Goal: Task Accomplishment & Management: Use online tool/utility

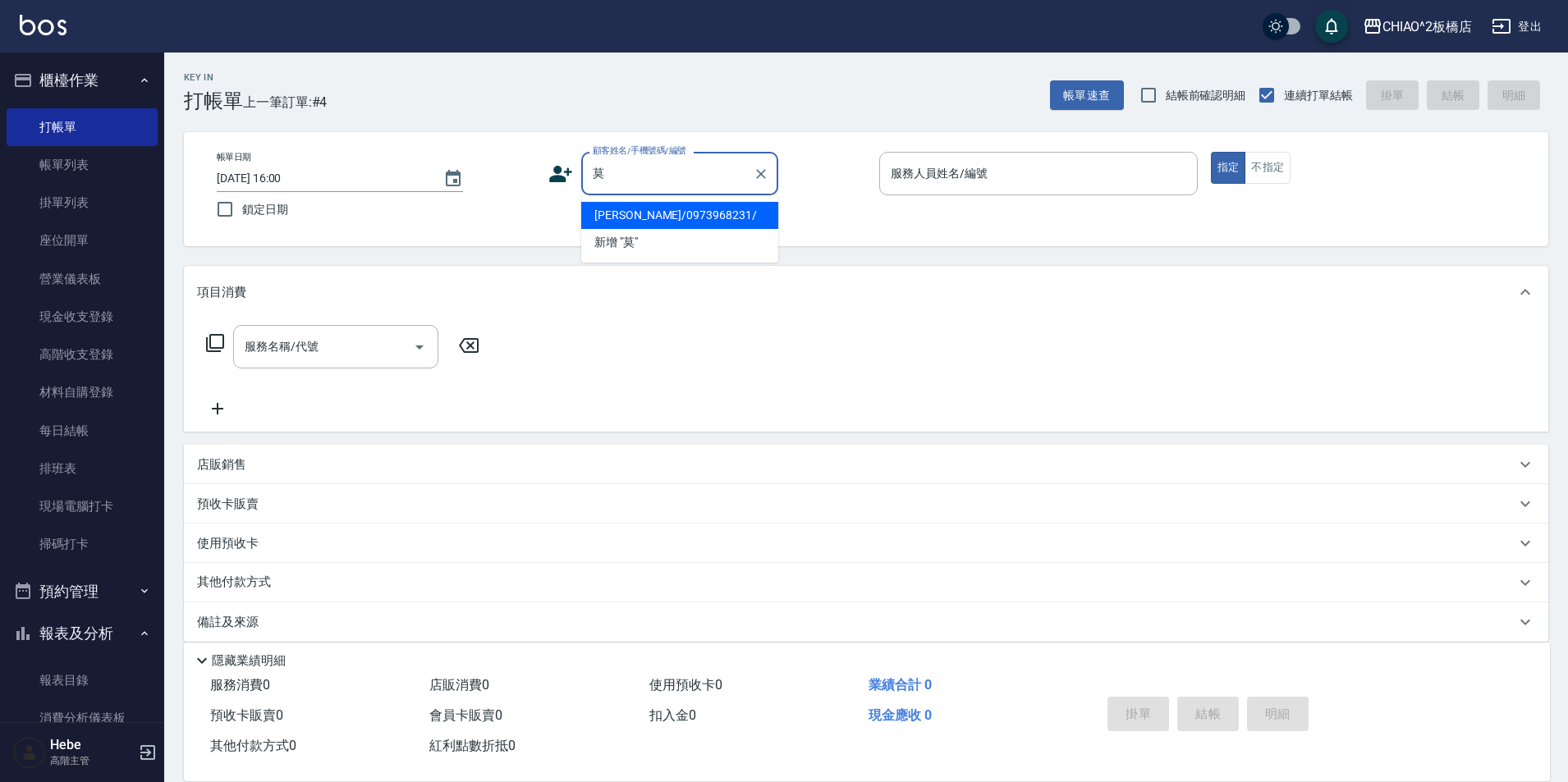
click at [651, 215] on li "[PERSON_NAME]/0973968231/" at bounding box center [679, 215] width 197 height 27
type input "[PERSON_NAME]/0973968231/"
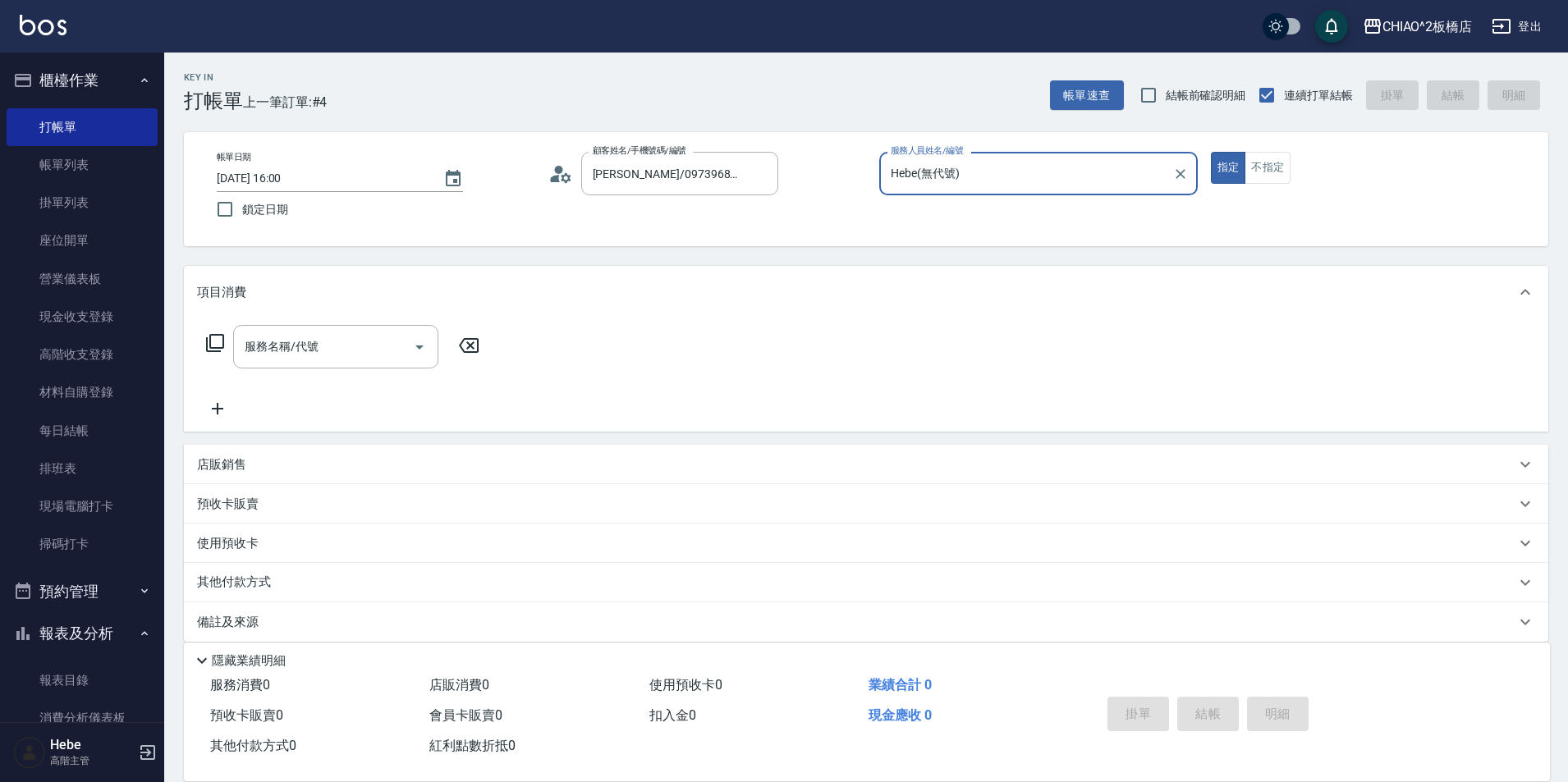
type input "Hebe(無代號)"
click at [346, 340] on input "服務名稱/代號" at bounding box center [323, 347] width 166 height 29
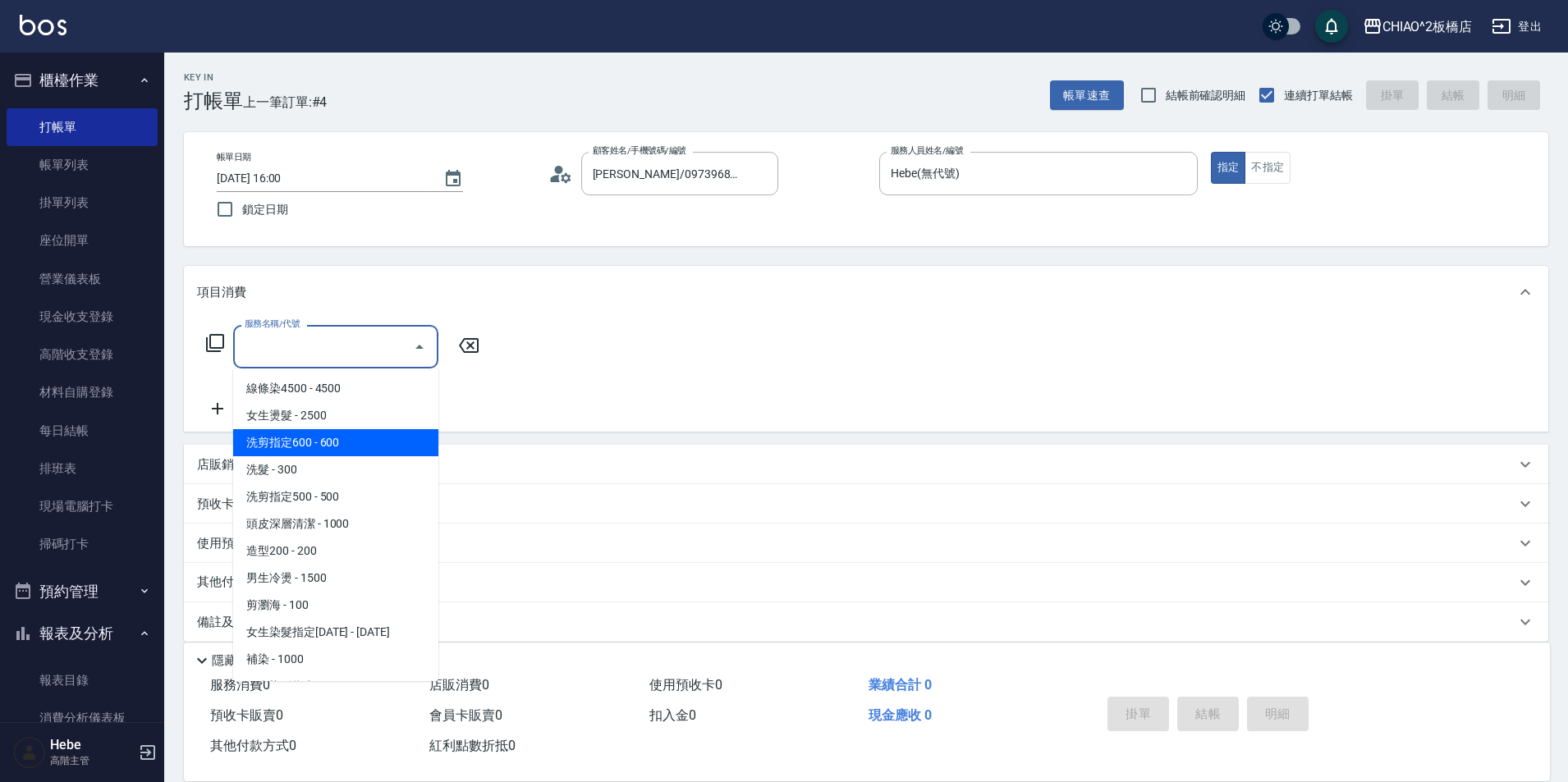
click at [336, 436] on span "洗剪指定600 - 600" at bounding box center [336, 443] width 206 height 27
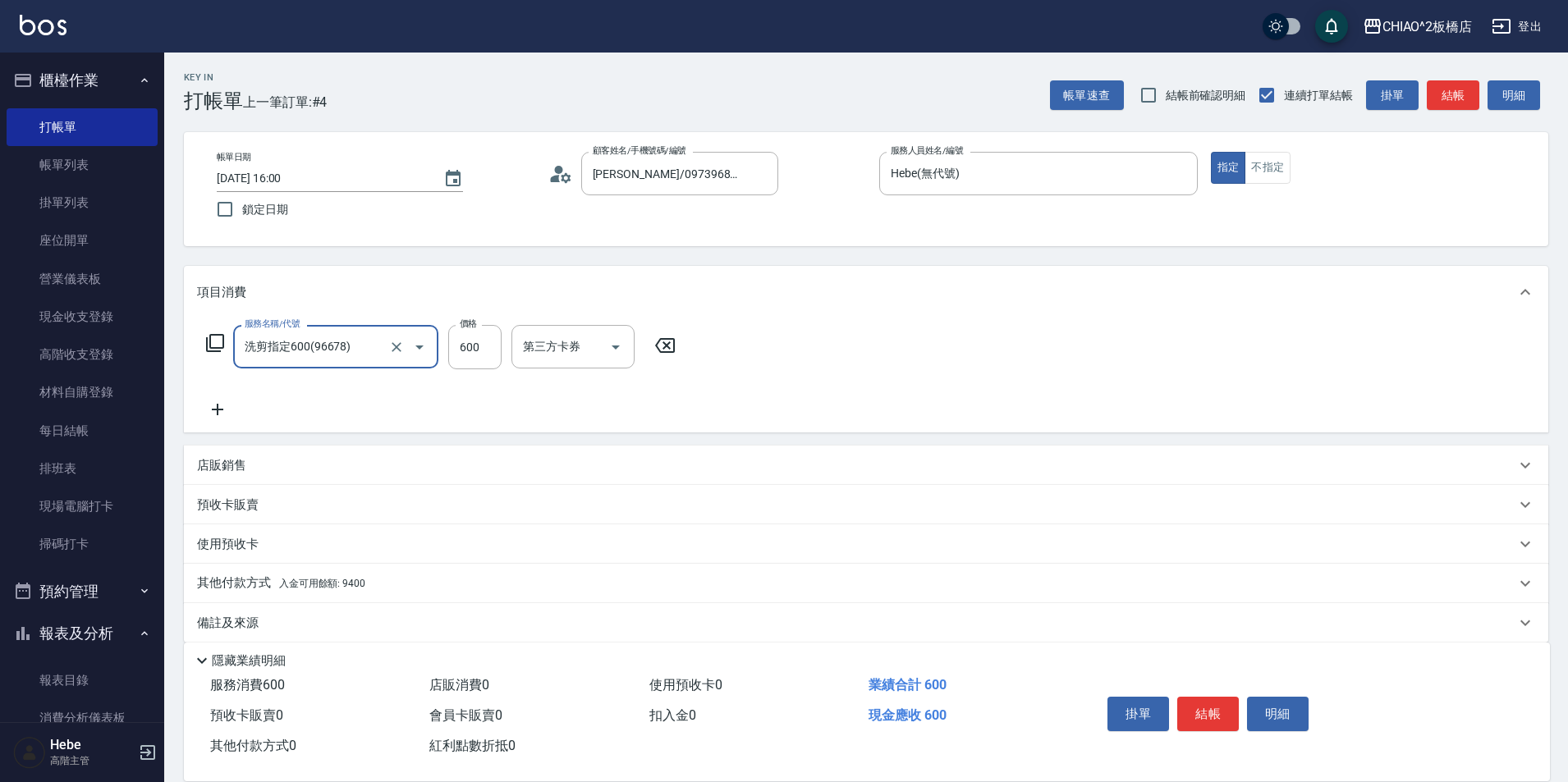
type input "洗剪指定600(96678)"
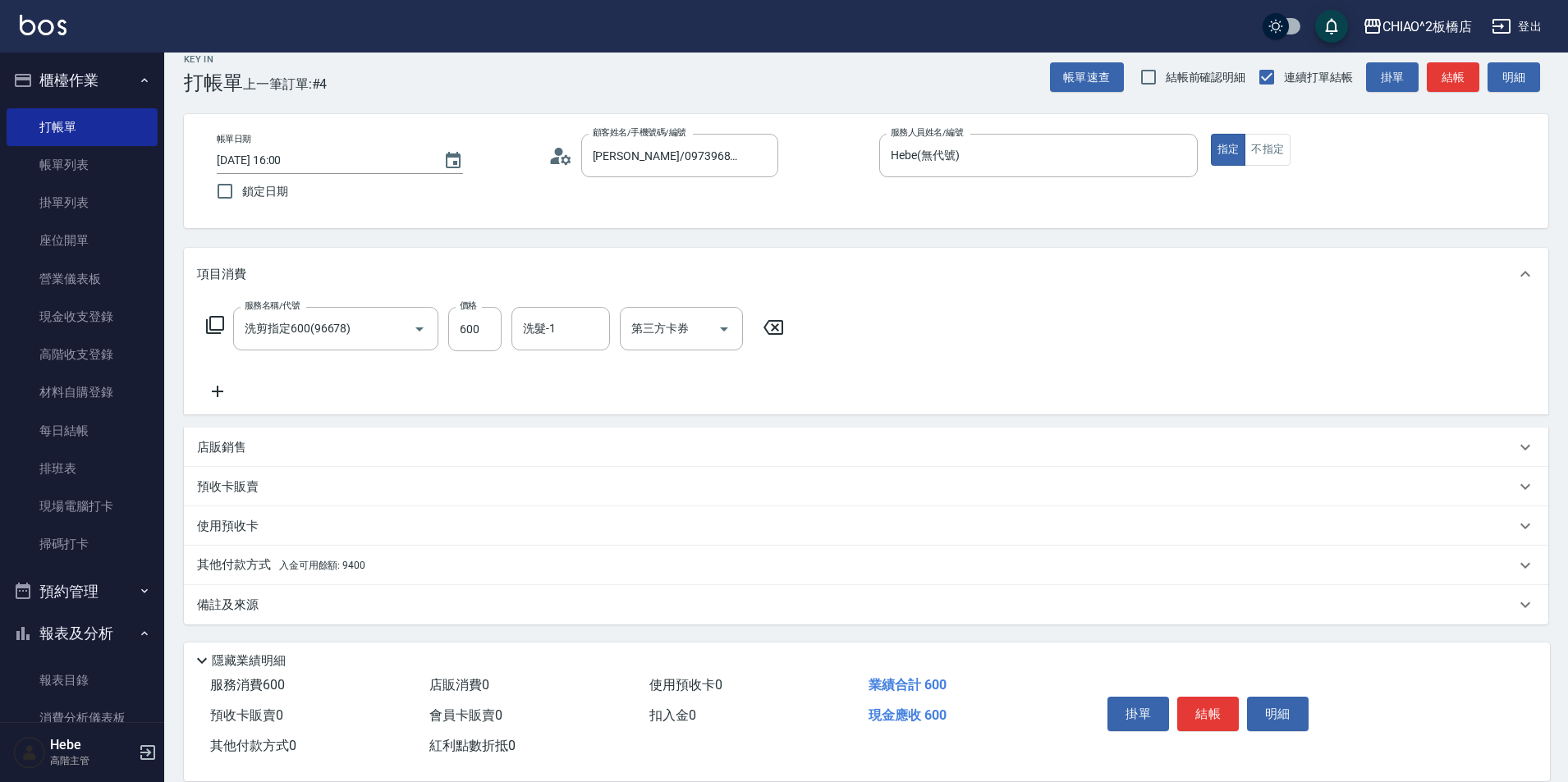
click at [314, 563] on span "入金可用餘額: 9400" at bounding box center [322, 566] width 86 height 12
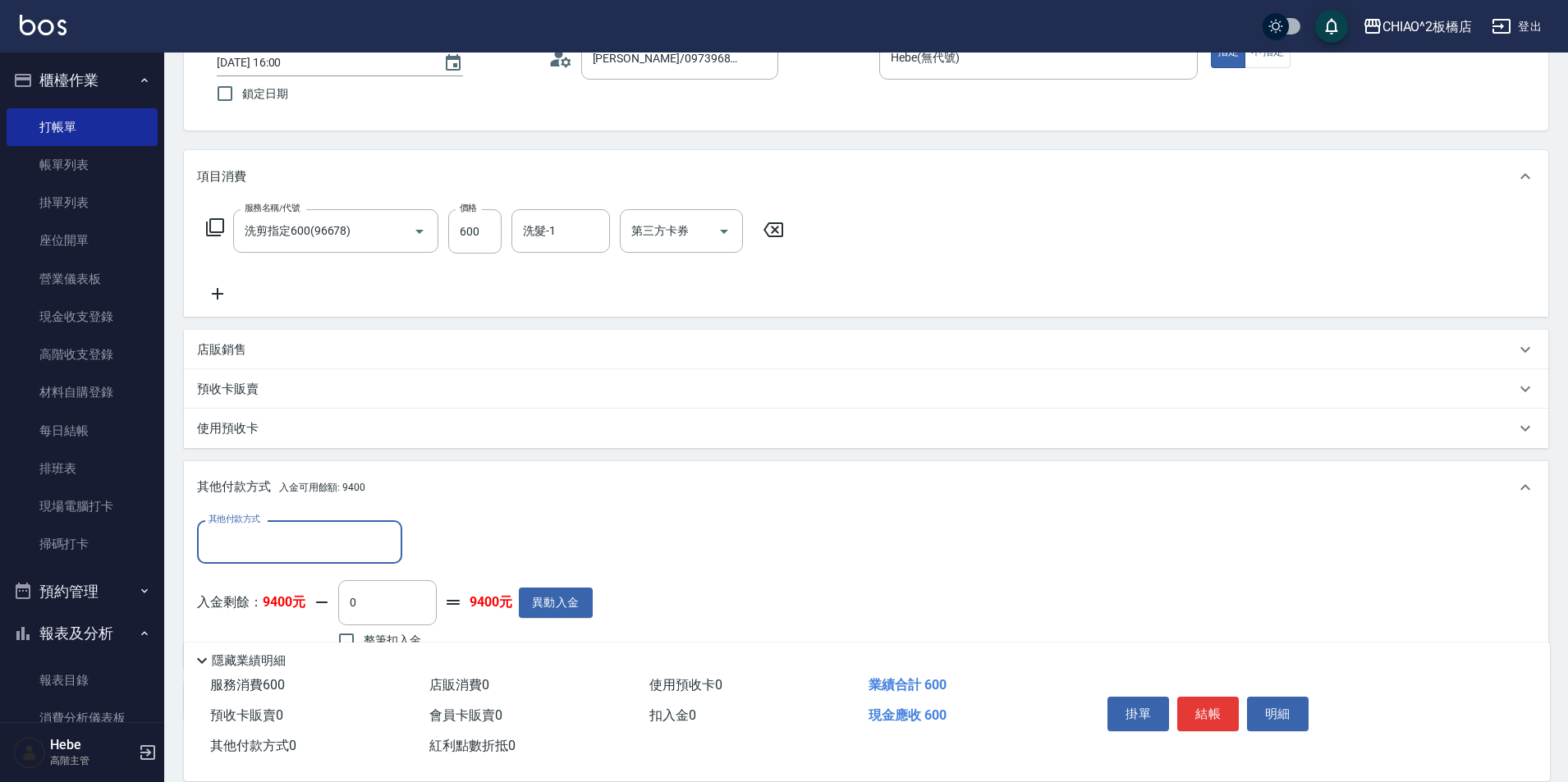
scroll to position [211, 0]
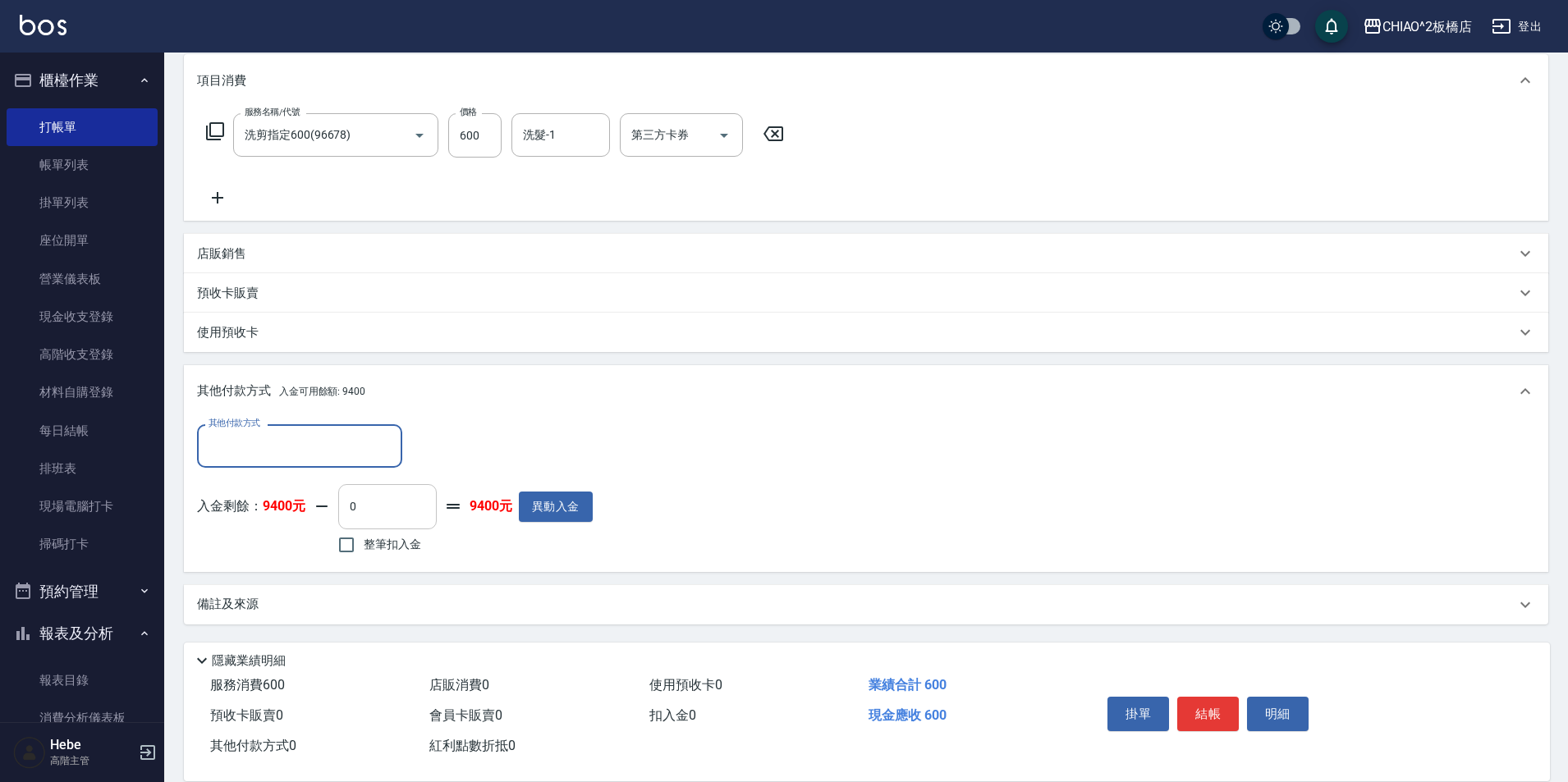
click at [381, 505] on input "0" at bounding box center [387, 506] width 99 height 44
drag, startPoint x: 363, startPoint y: 503, endPoint x: 343, endPoint y: 502, distance: 20.0
click at [343, 502] on input "0" at bounding box center [387, 506] width 99 height 44
type input "600"
click at [1209, 703] on button "結帳" at bounding box center [1208, 714] width 61 height 35
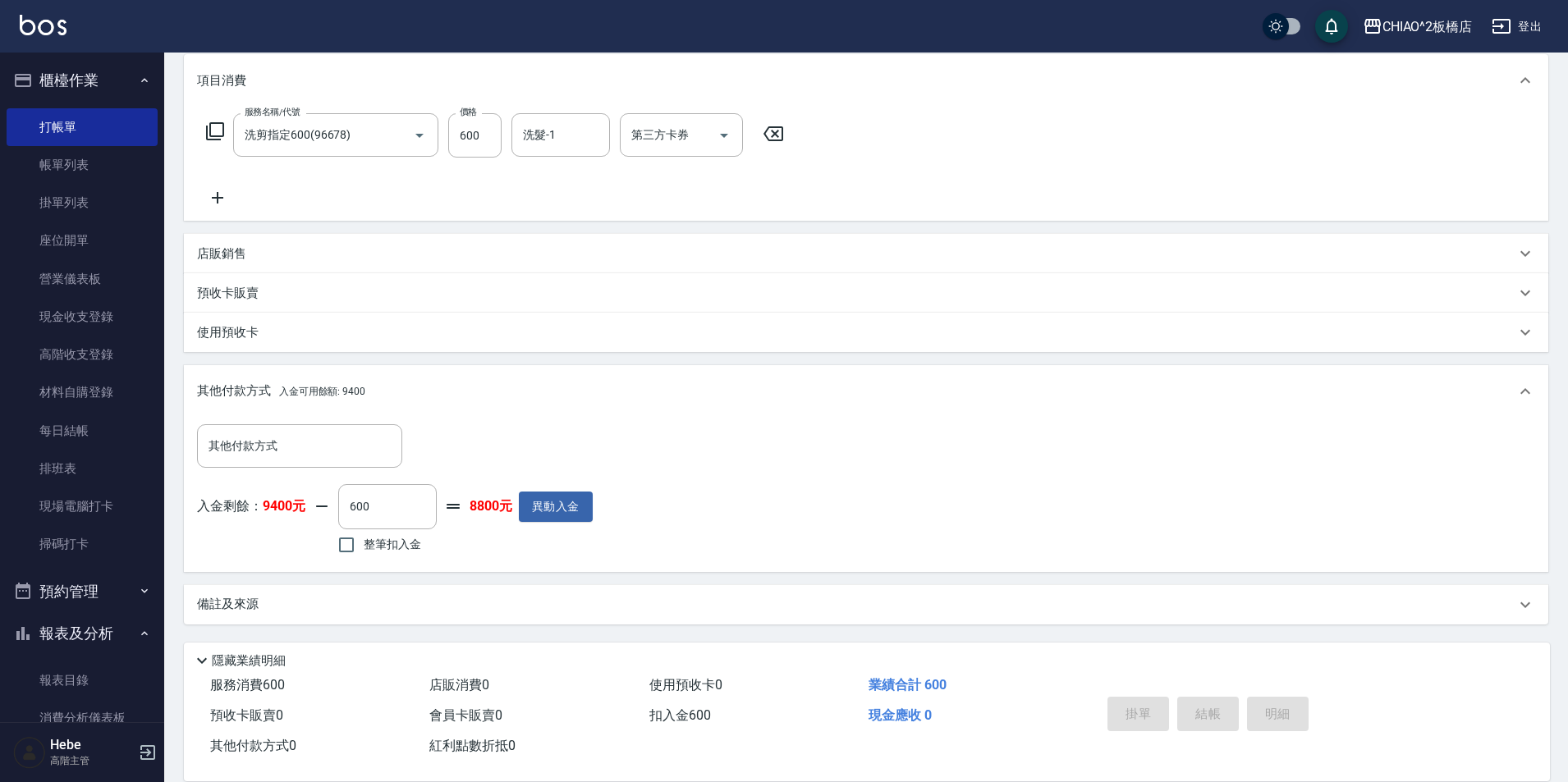
type input "[DATE] 20:13"
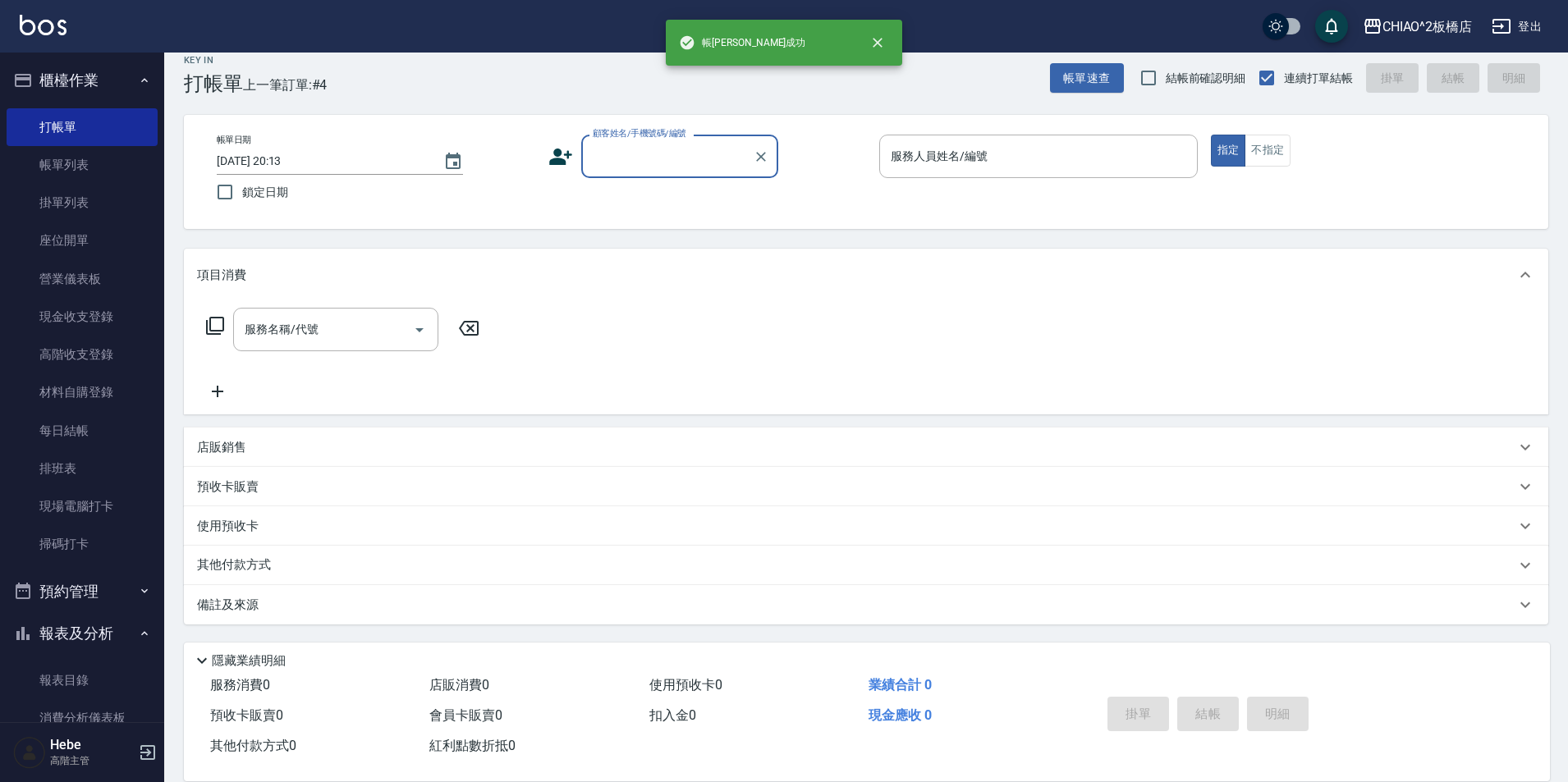
scroll to position [0, 0]
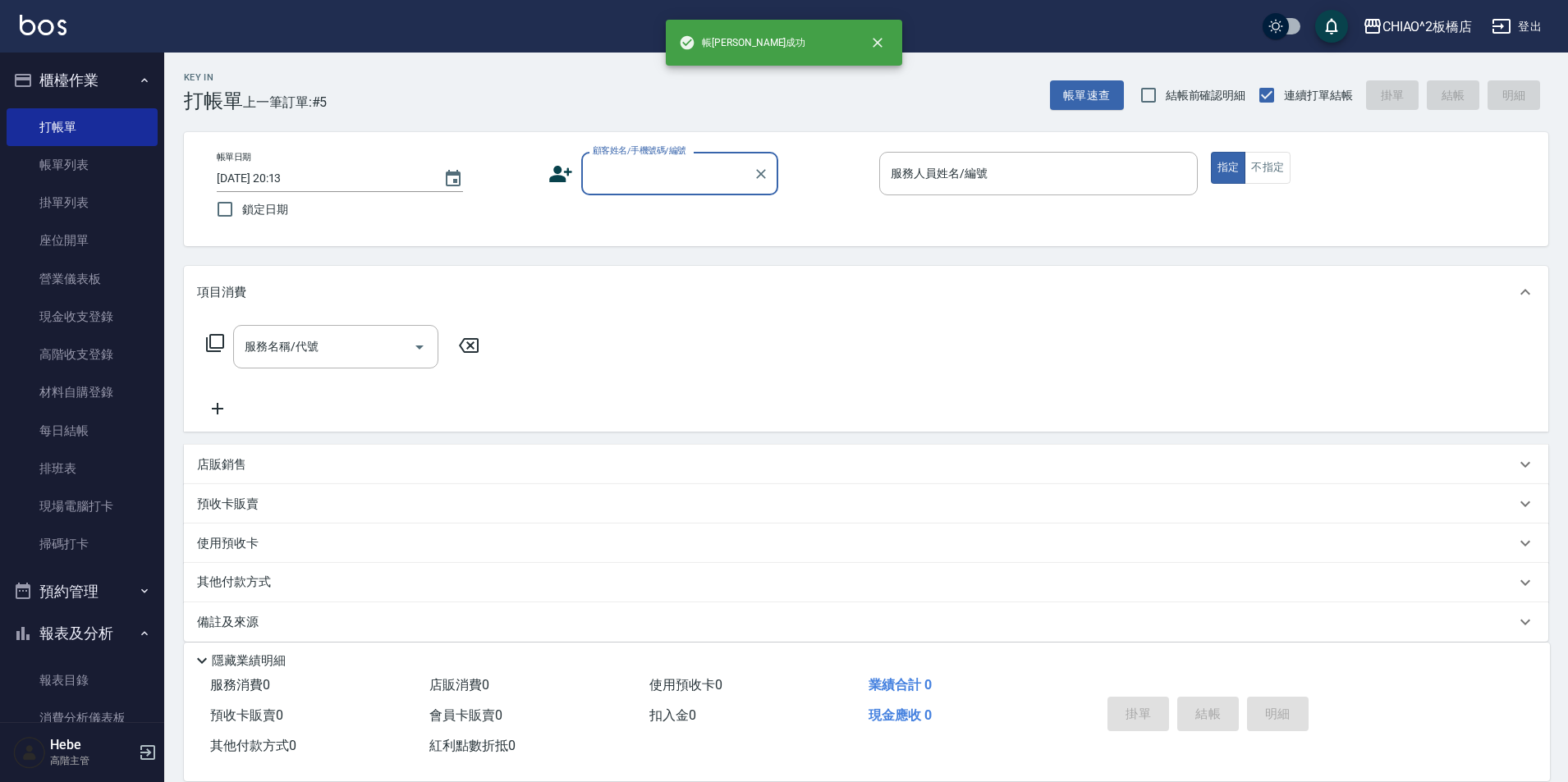
click at [617, 158] on div "顧客姓名/手機號碼/編號" at bounding box center [679, 173] width 197 height 43
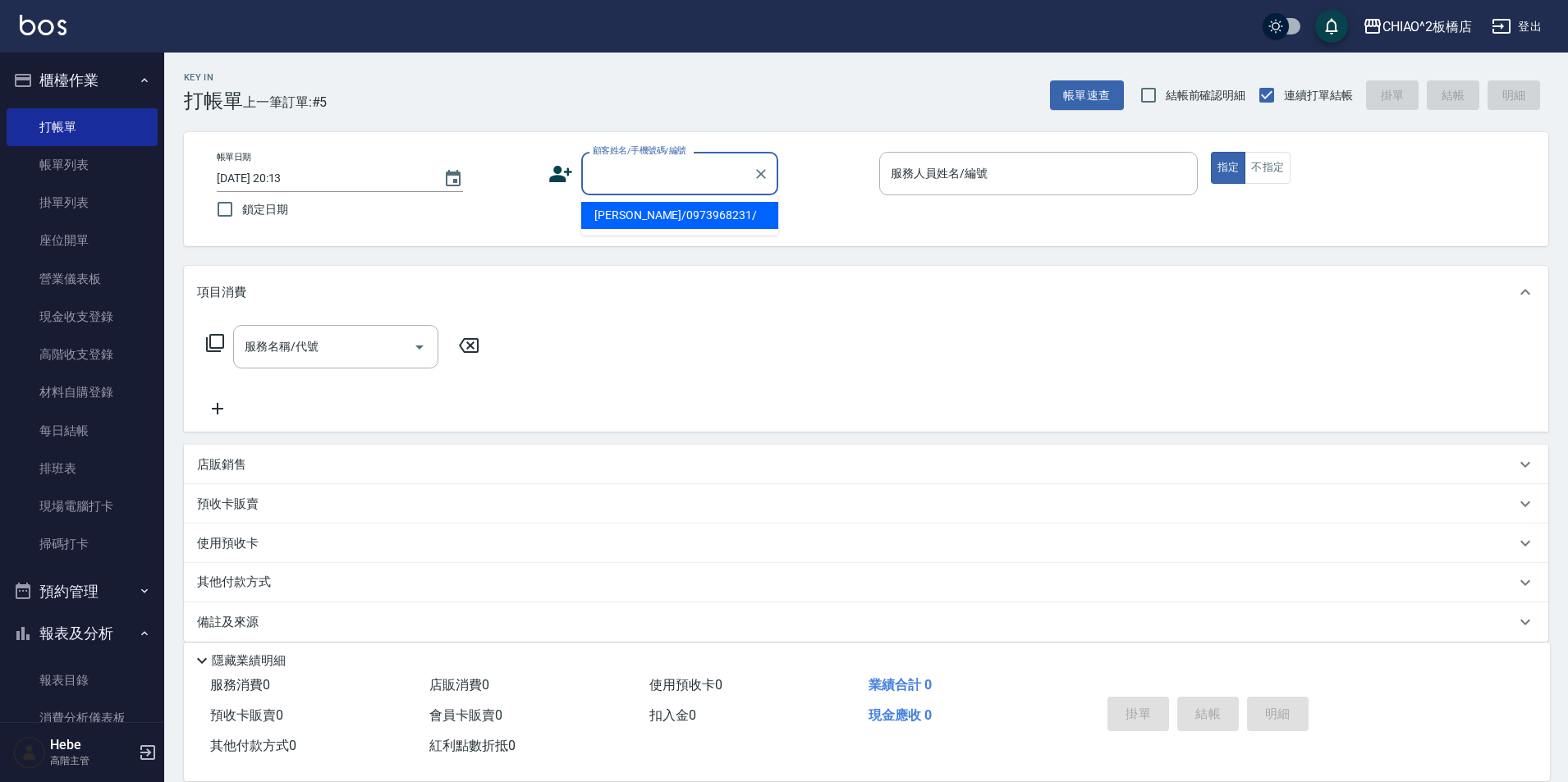
click at [657, 212] on li "[PERSON_NAME]/0973968231/" at bounding box center [679, 215] width 197 height 27
type input "[PERSON_NAME]/0973968231/"
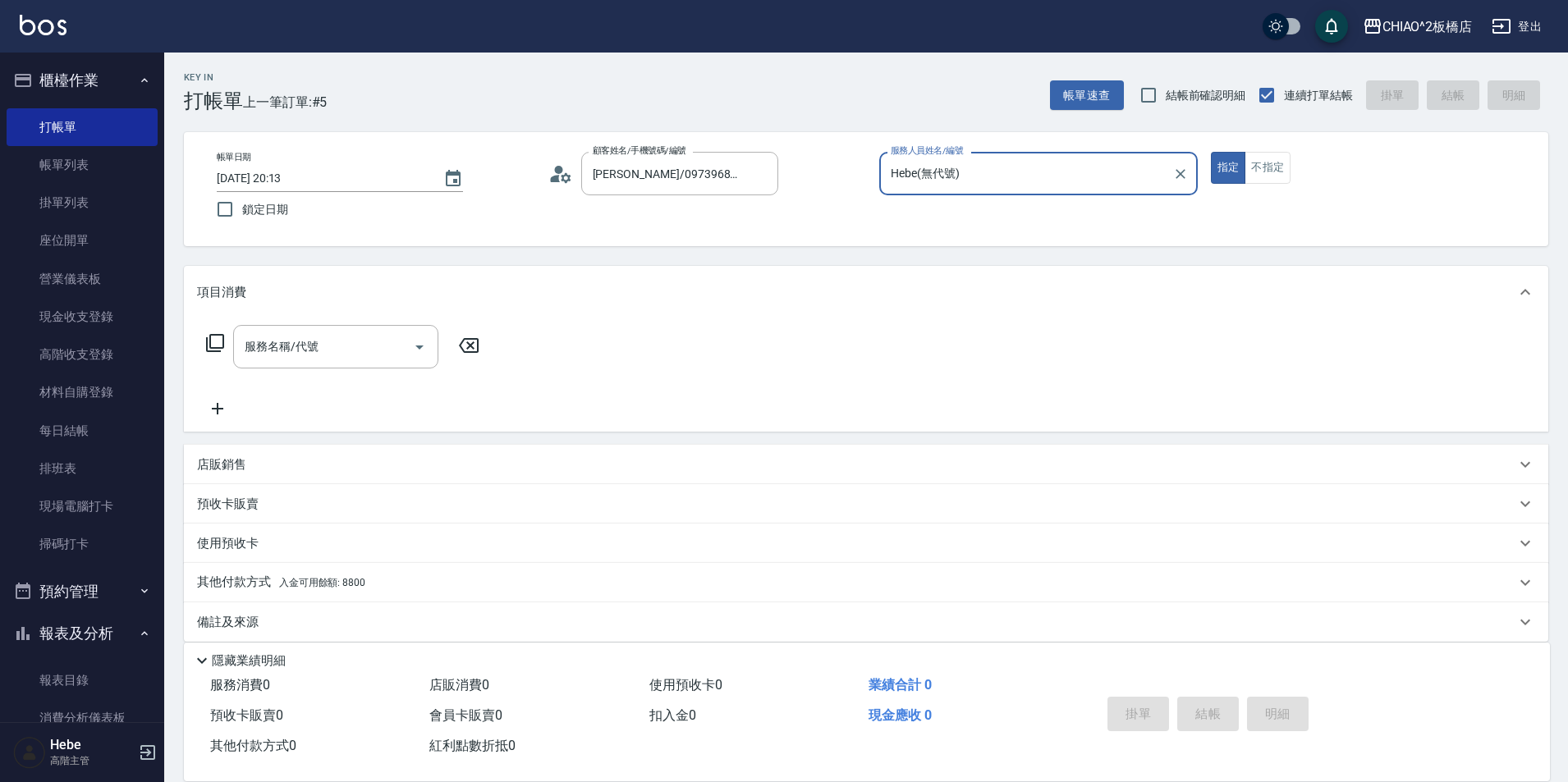
click at [1076, 171] on input "Hebe(無代號)" at bounding box center [1026, 174] width 279 height 29
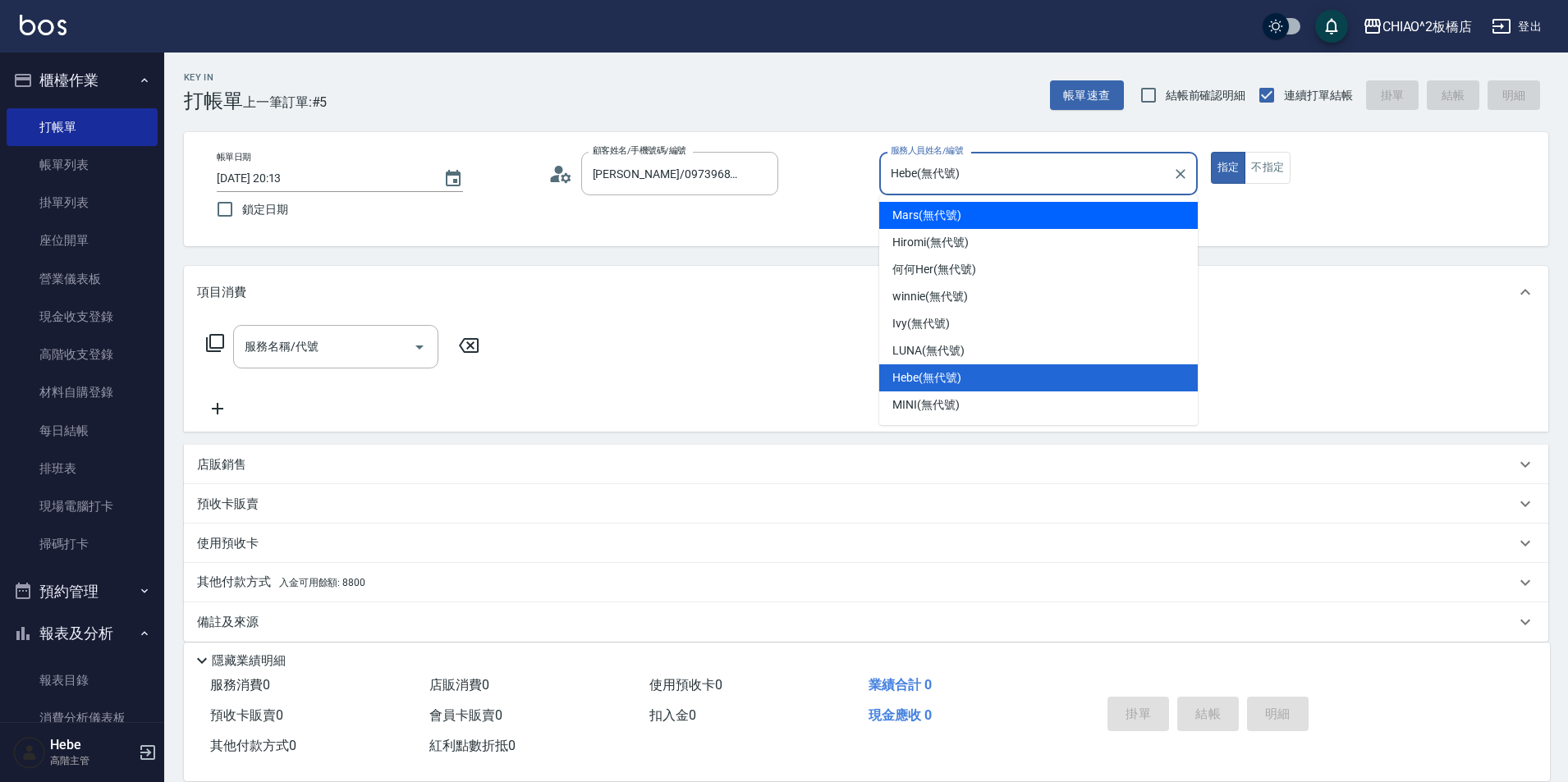
click at [915, 212] on span "Mars (無代號)" at bounding box center [927, 215] width 69 height 17
type input "Mars(無代號)"
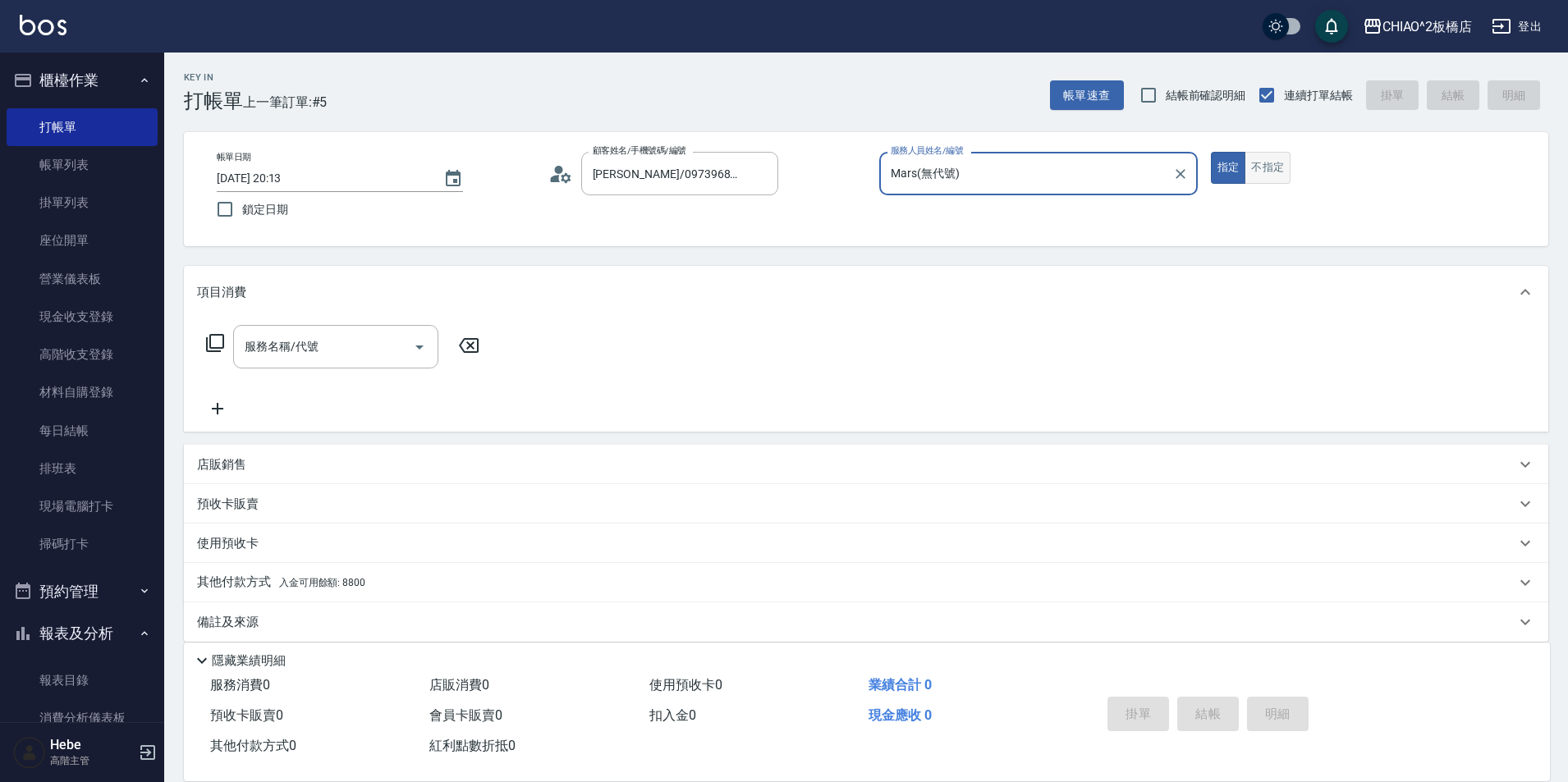
click at [1263, 162] on button "不指定" at bounding box center [1267, 167] width 46 height 32
click at [314, 355] on input "服務名稱/代號" at bounding box center [323, 347] width 166 height 29
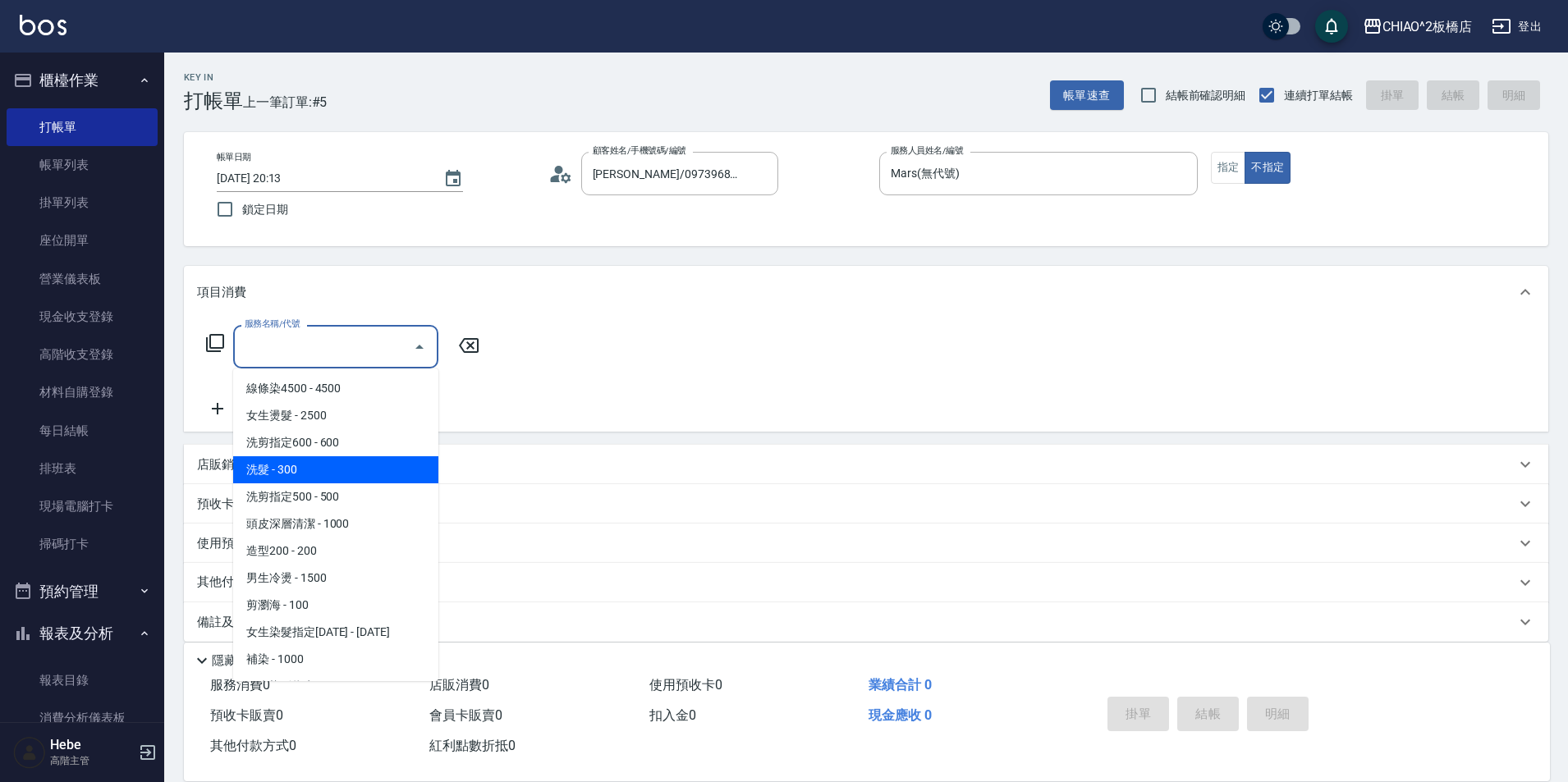
click at [318, 471] on span "洗髮 - 300" at bounding box center [336, 470] width 206 height 27
type input "洗髮(96679)"
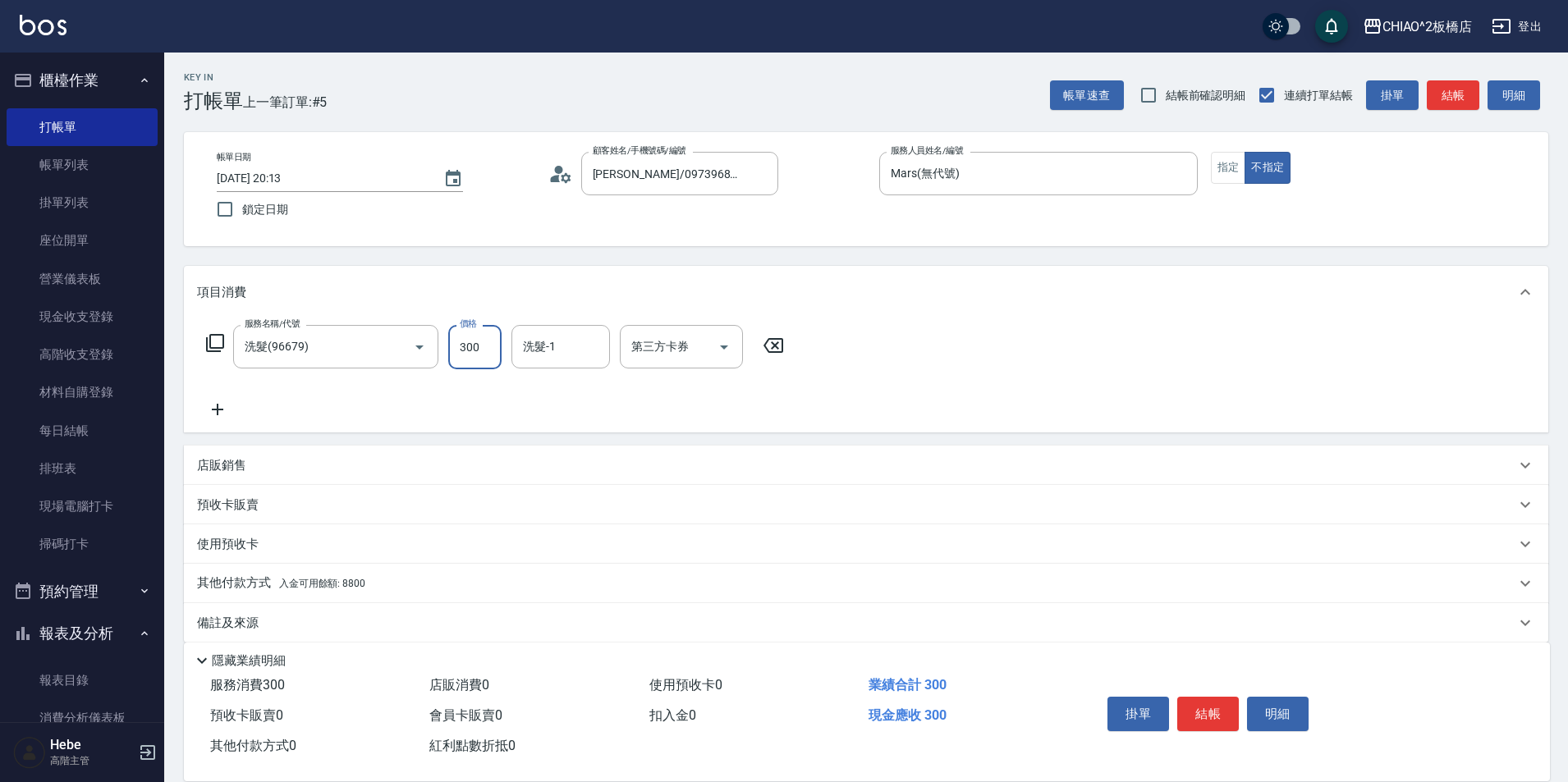
click at [487, 353] on input "300" at bounding box center [475, 347] width 54 height 44
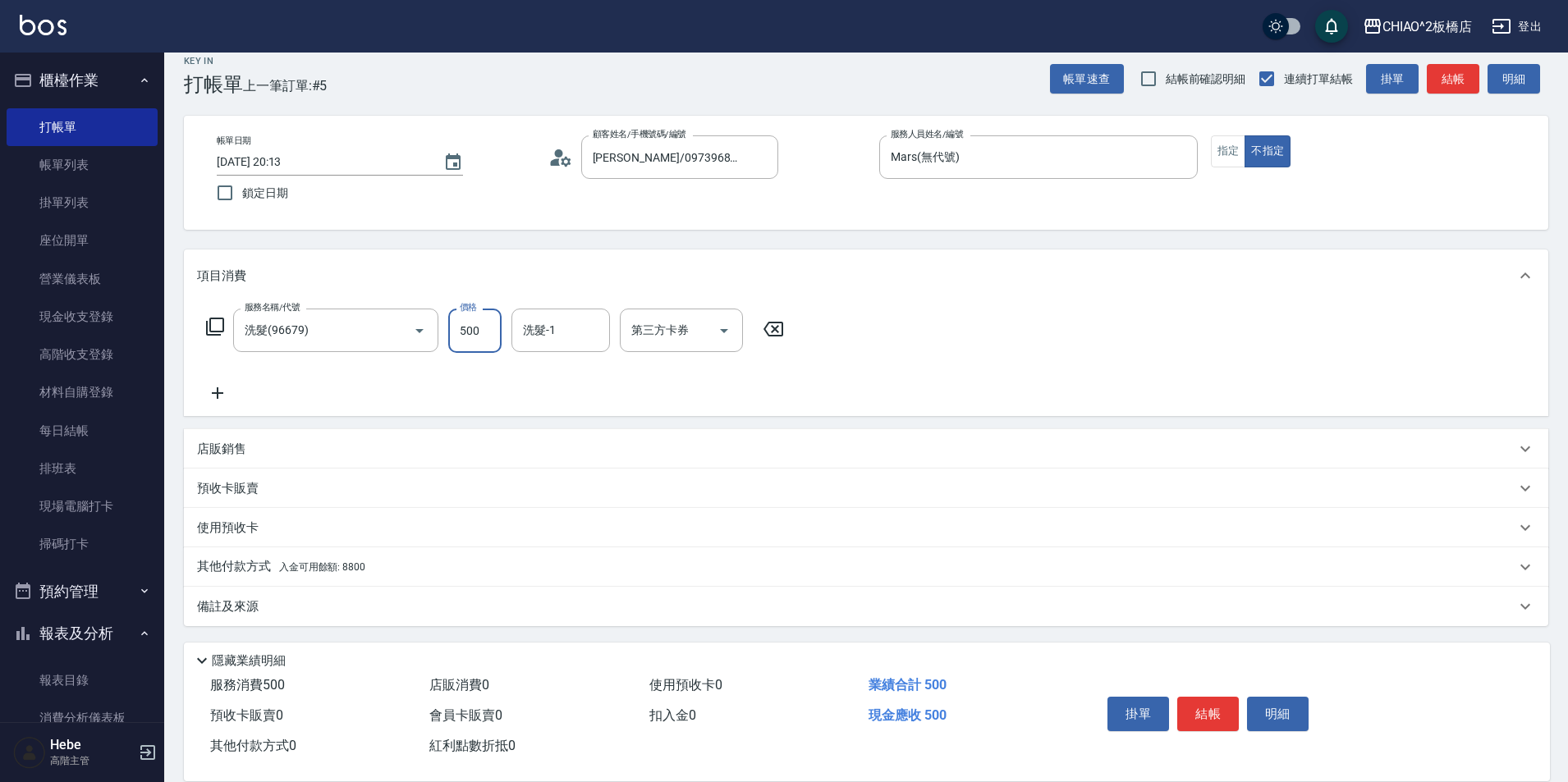
scroll to position [18, 0]
type input "500"
click at [333, 566] on span "入金可用餘額: 8800" at bounding box center [322, 566] width 86 height 12
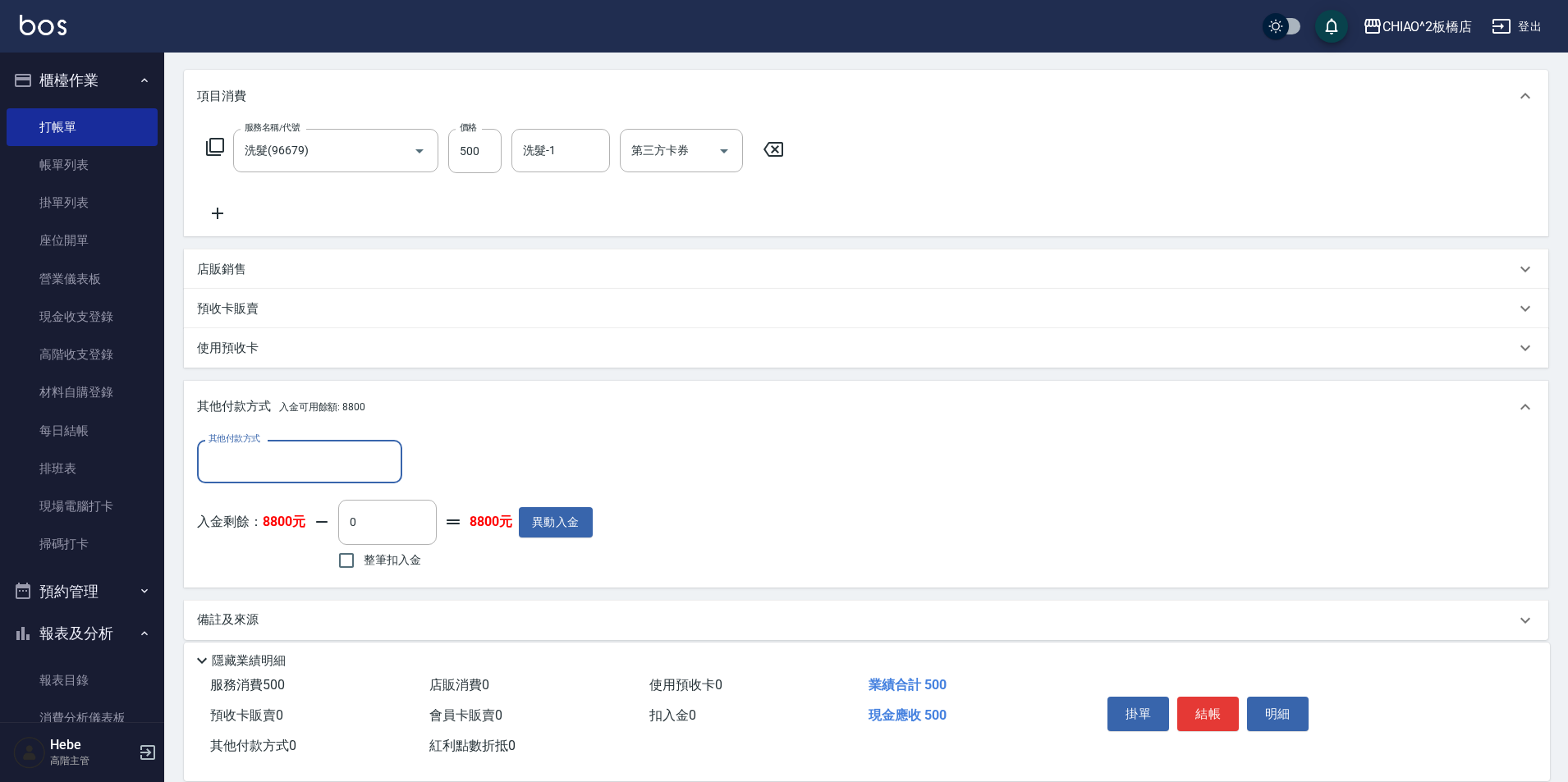
scroll to position [211, 0]
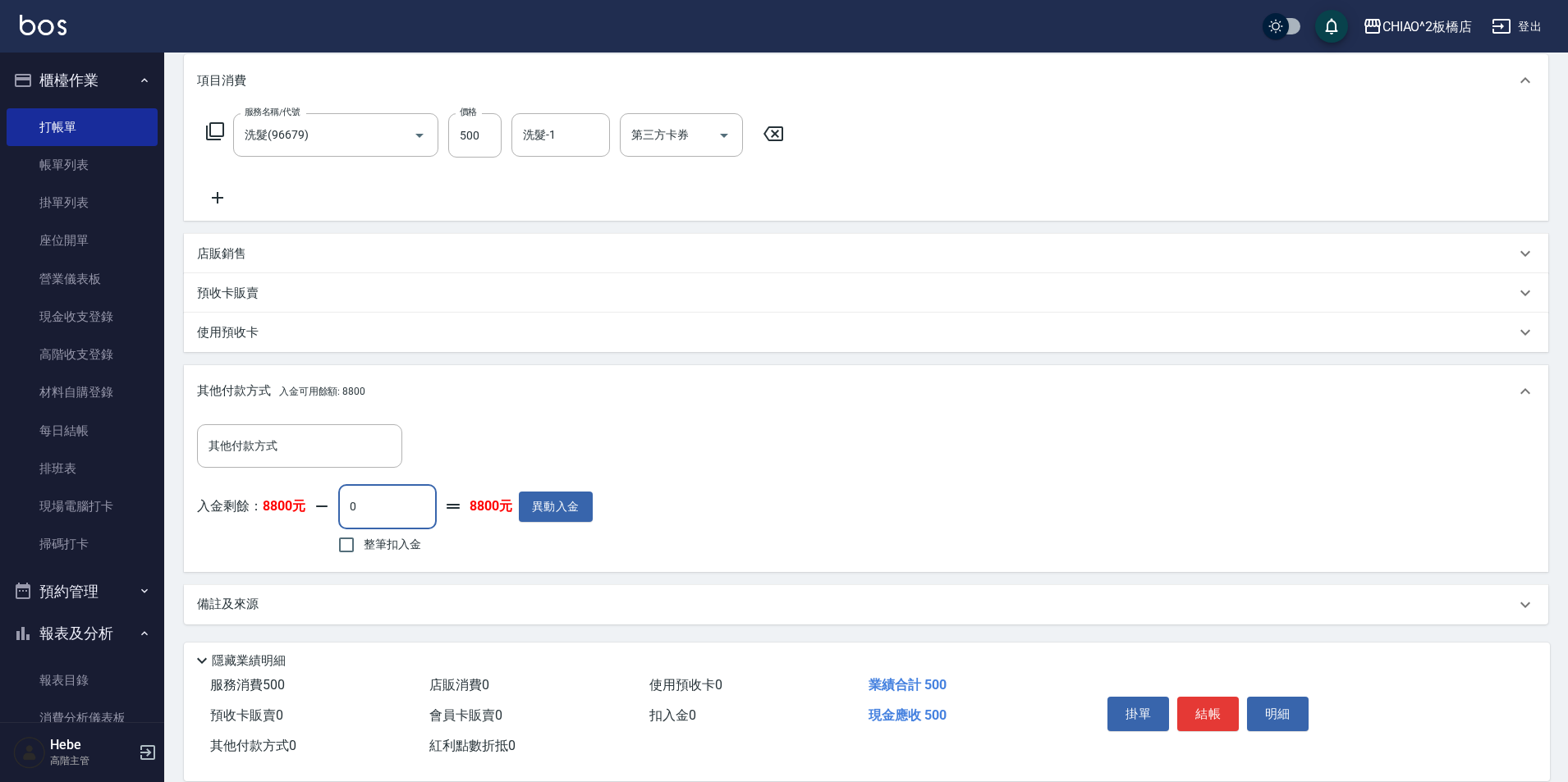
click at [392, 509] on input "0" at bounding box center [387, 506] width 99 height 44
drag, startPoint x: 363, startPoint y: 505, endPoint x: 346, endPoint y: 505, distance: 17.0
click at [346, 505] on input "0" at bounding box center [387, 506] width 99 height 44
type input "500"
click at [1204, 701] on button "結帳" at bounding box center [1208, 714] width 61 height 35
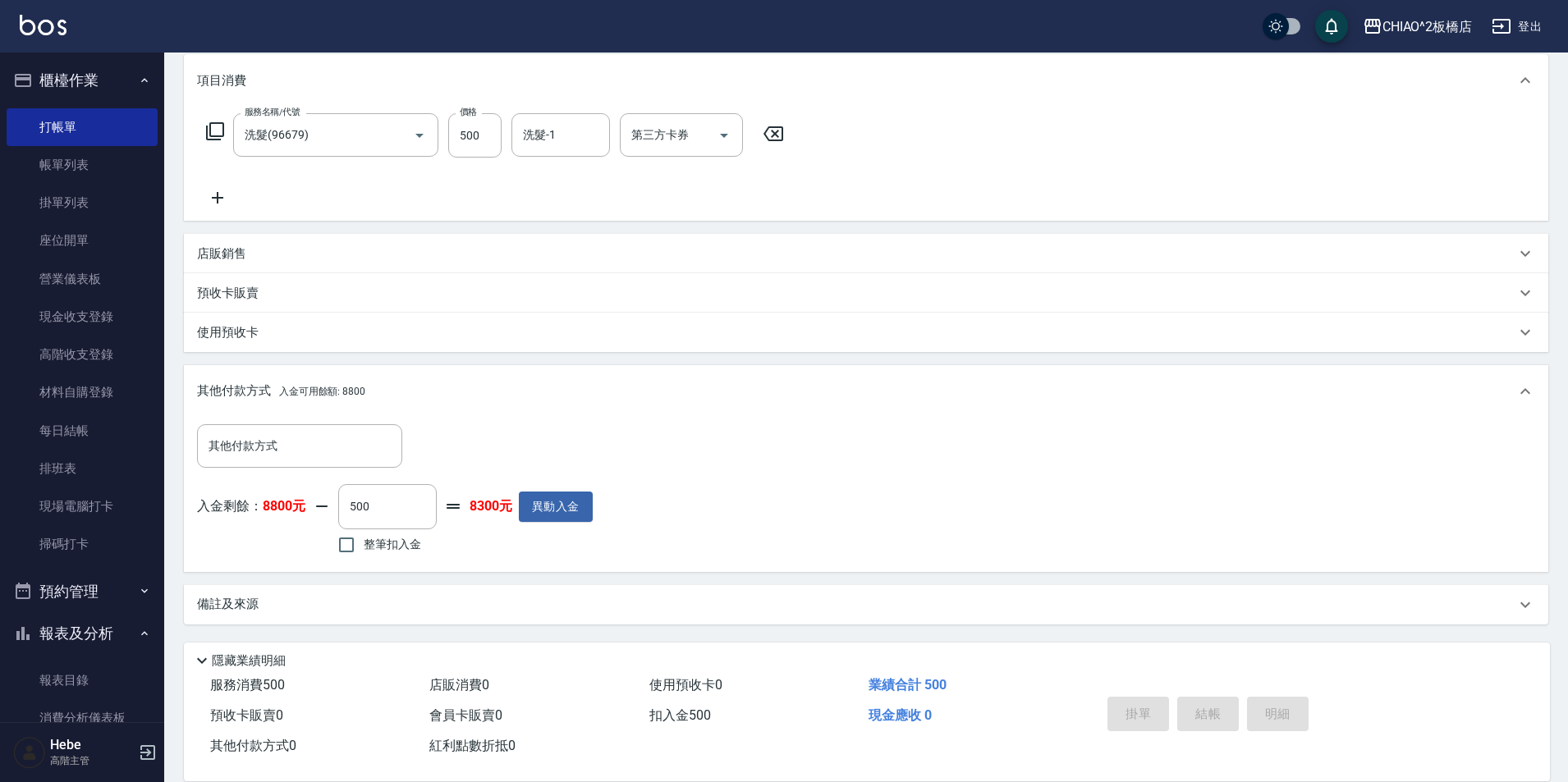
type input "[DATE] 20:14"
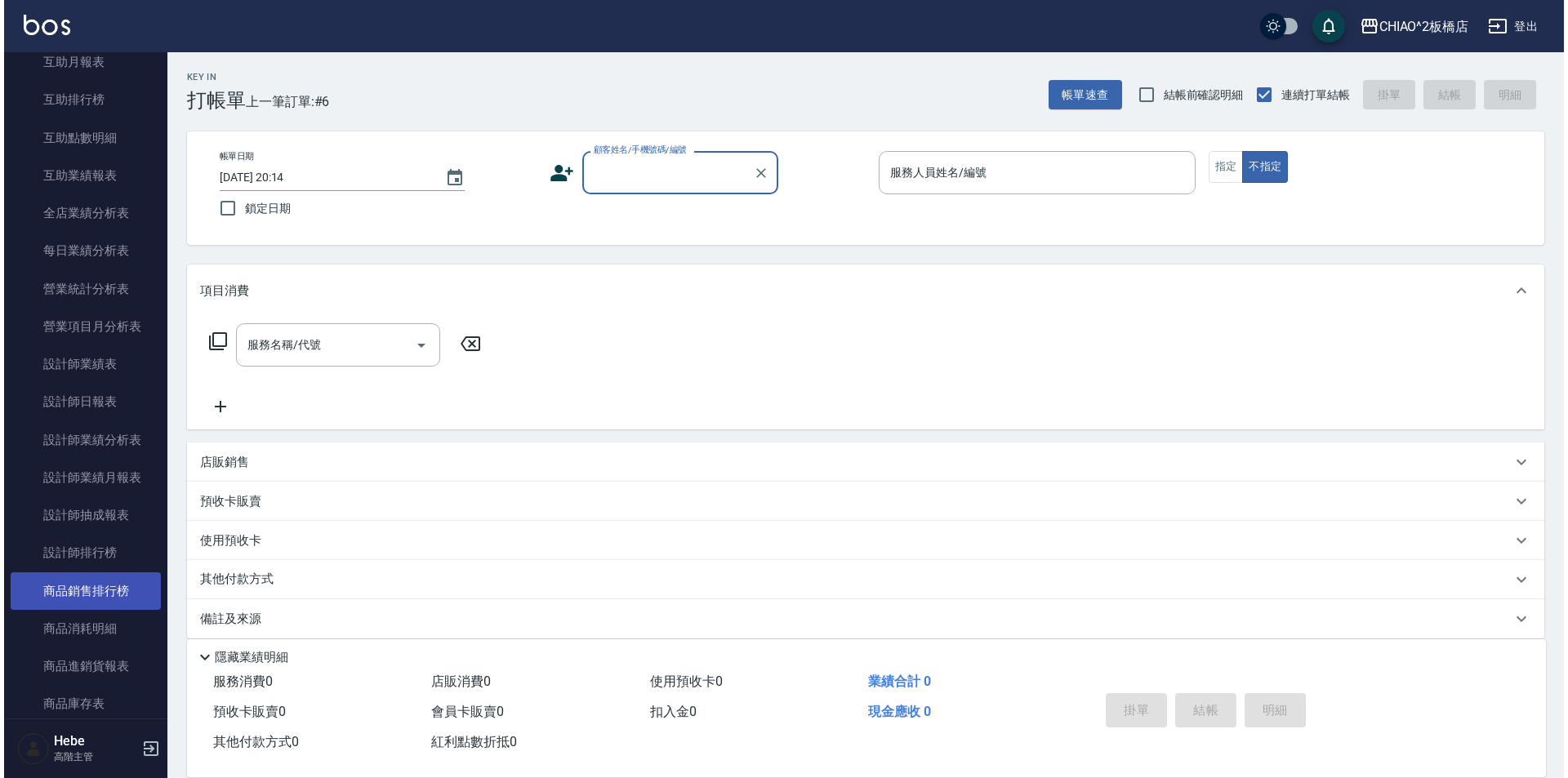
scroll to position [898, 0]
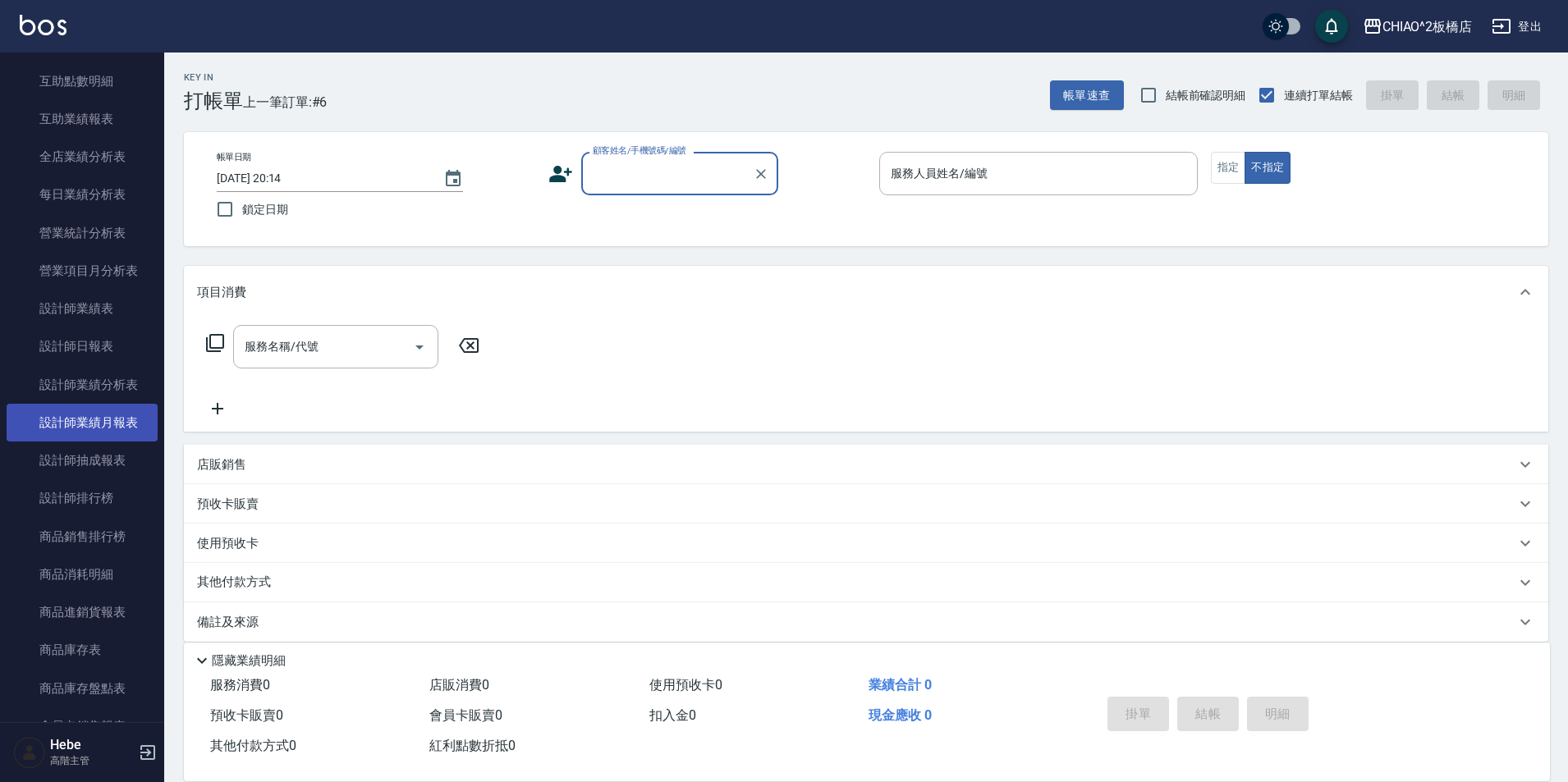
click at [104, 424] on link "設計師業績月報表" at bounding box center [82, 422] width 151 height 37
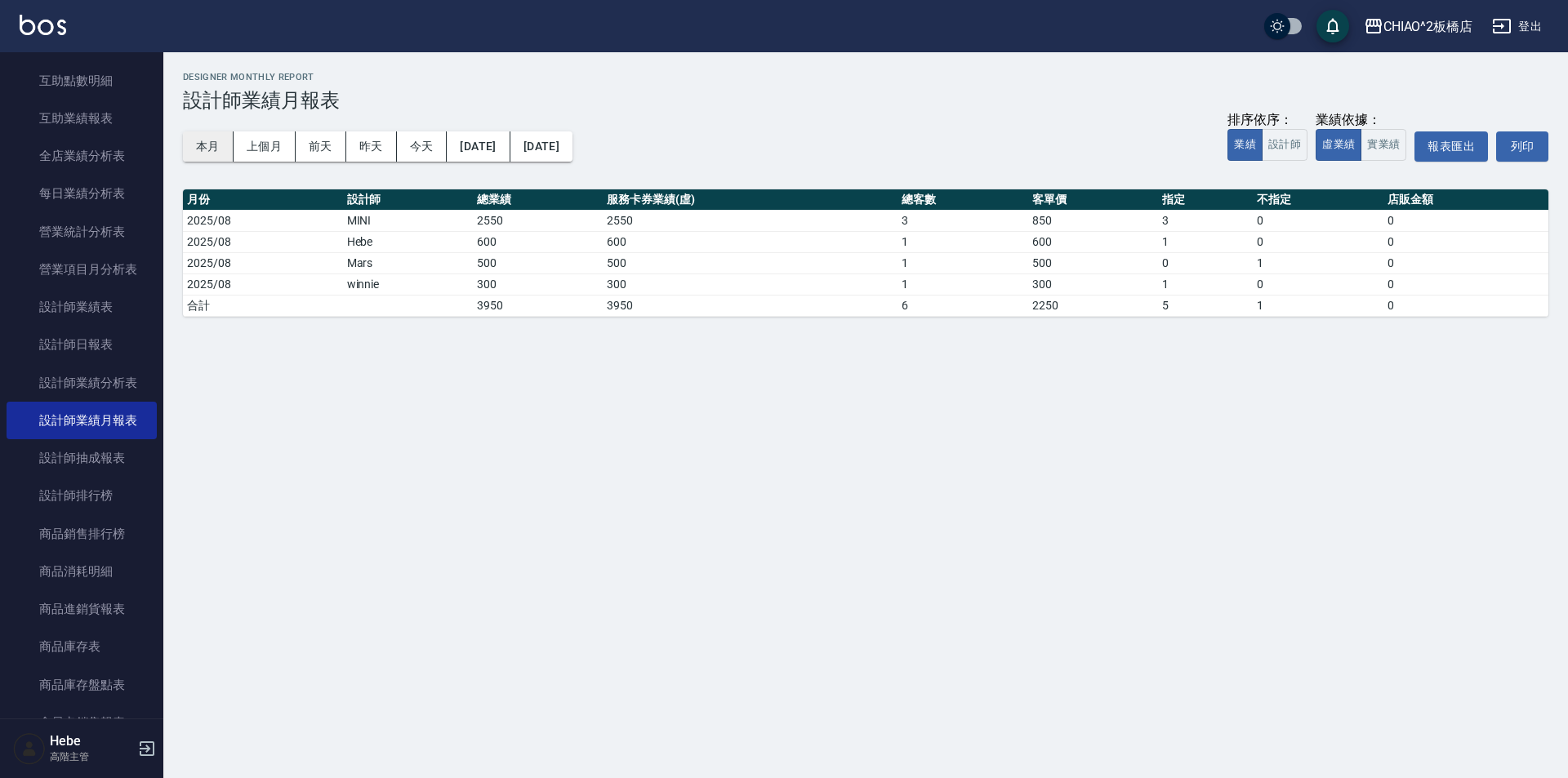
click at [217, 143] on button "本月" at bounding box center [207, 147] width 51 height 31
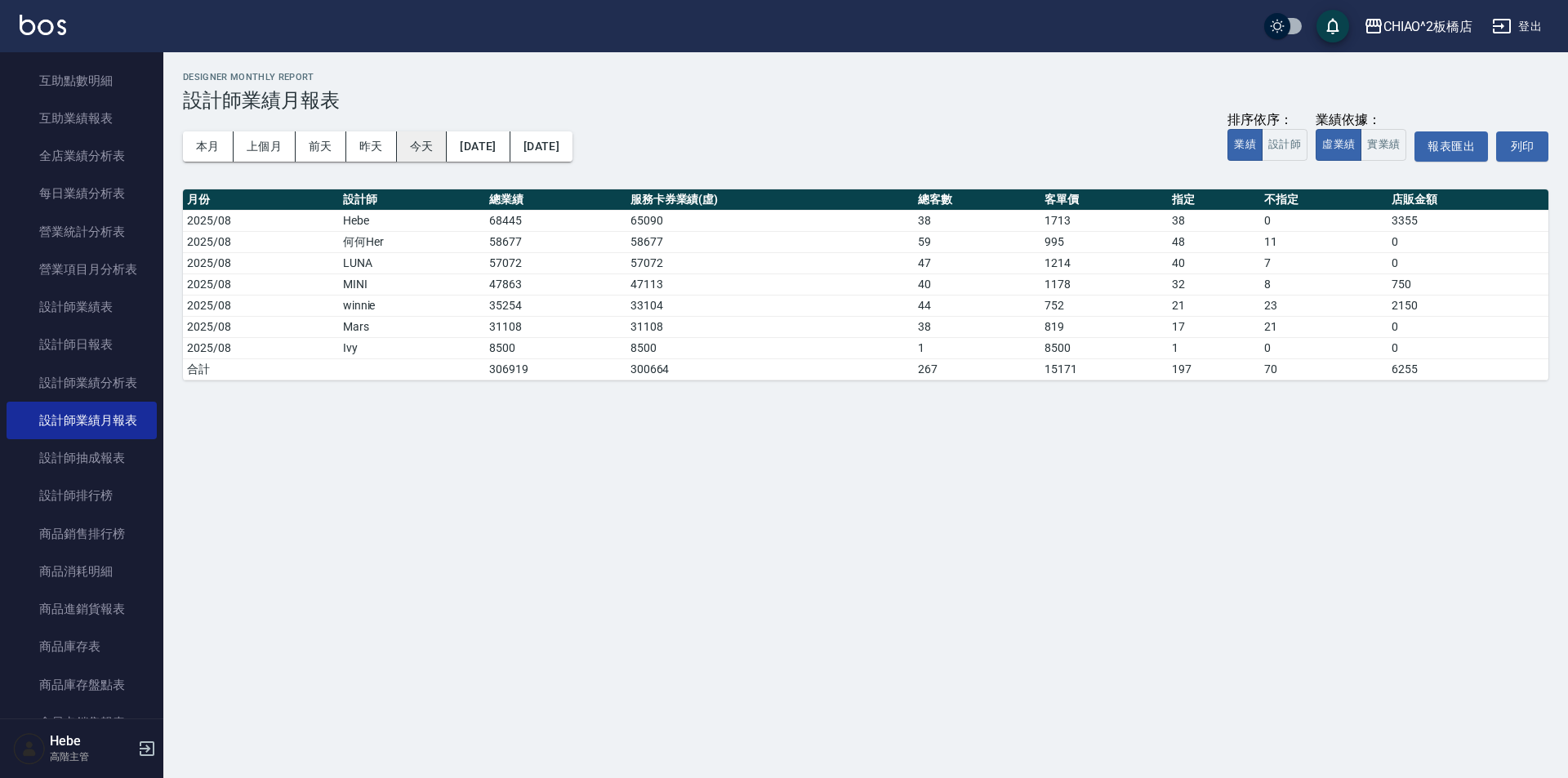
click at [412, 147] on button "今天" at bounding box center [422, 147] width 51 height 31
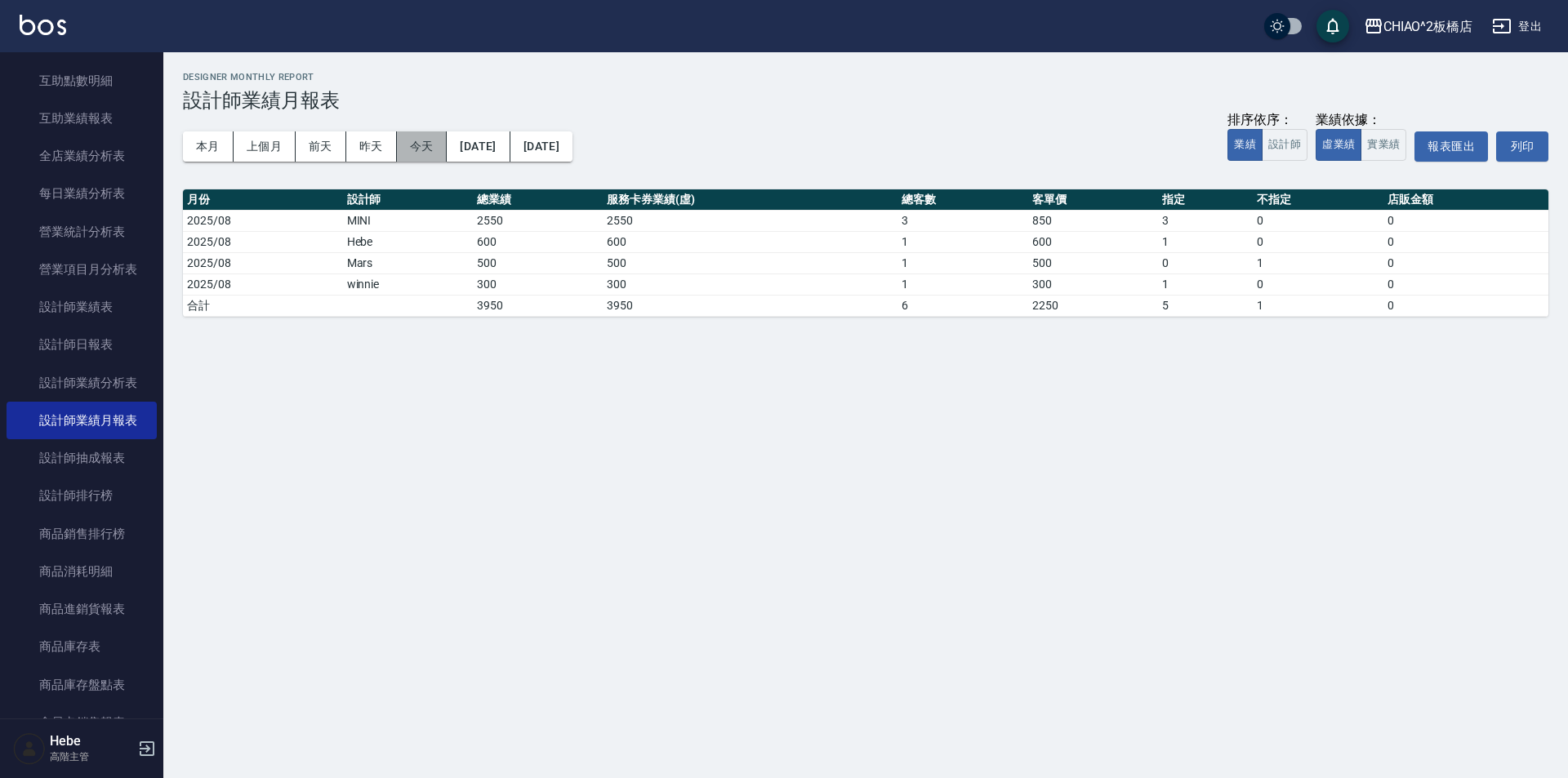
click at [423, 145] on button "今天" at bounding box center [422, 147] width 51 height 31
click at [201, 143] on button "本月" at bounding box center [207, 147] width 51 height 31
